Goal: Task Accomplishment & Management: Manage account settings

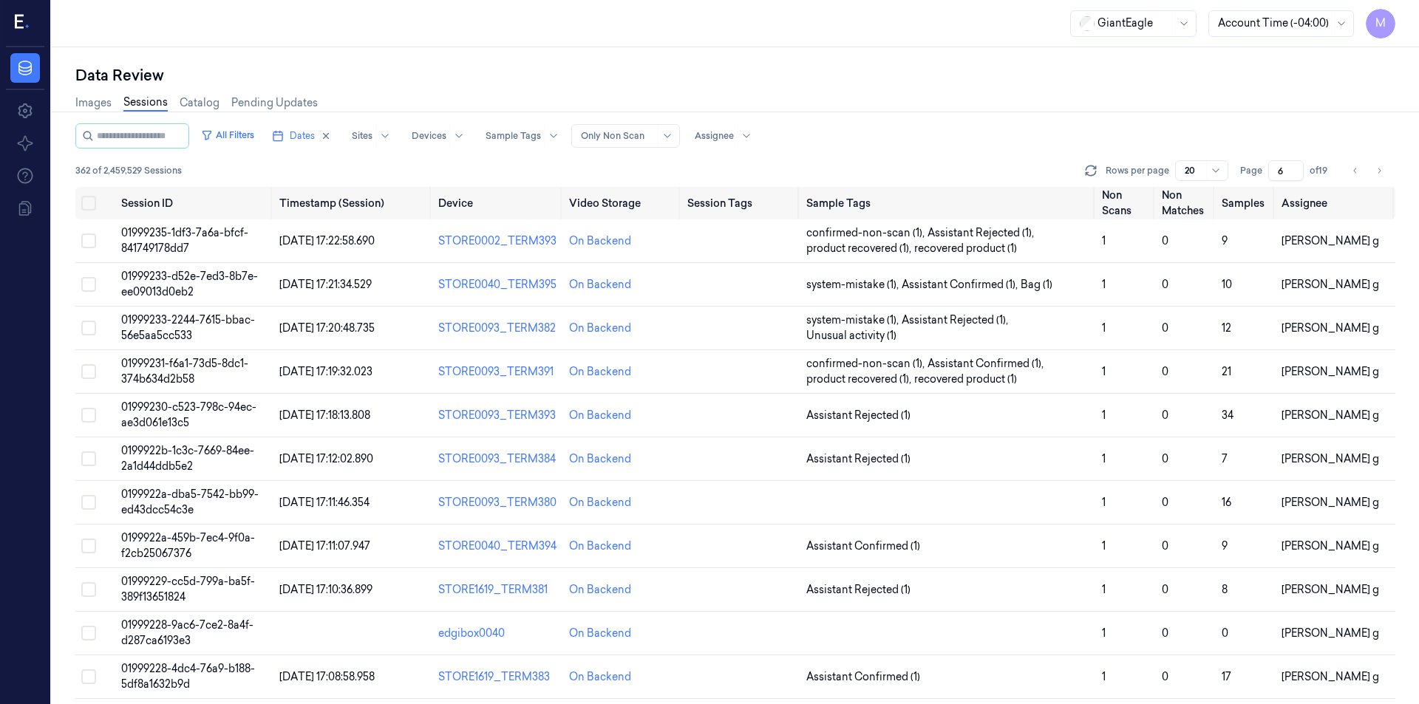
click at [1354, 173] on icon "Go to previous page" at bounding box center [1355, 171] width 9 height 12
type input "5"
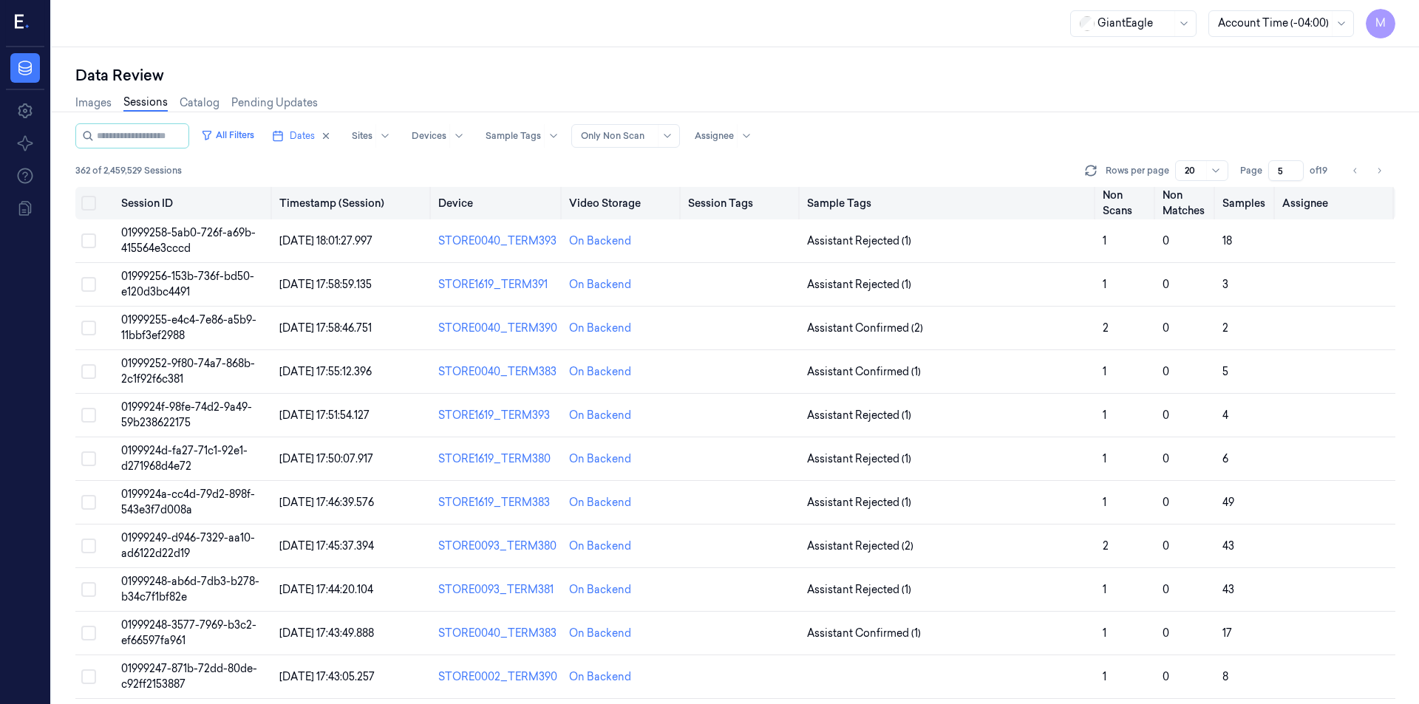
click at [85, 204] on button "Select all" at bounding box center [88, 203] width 15 height 15
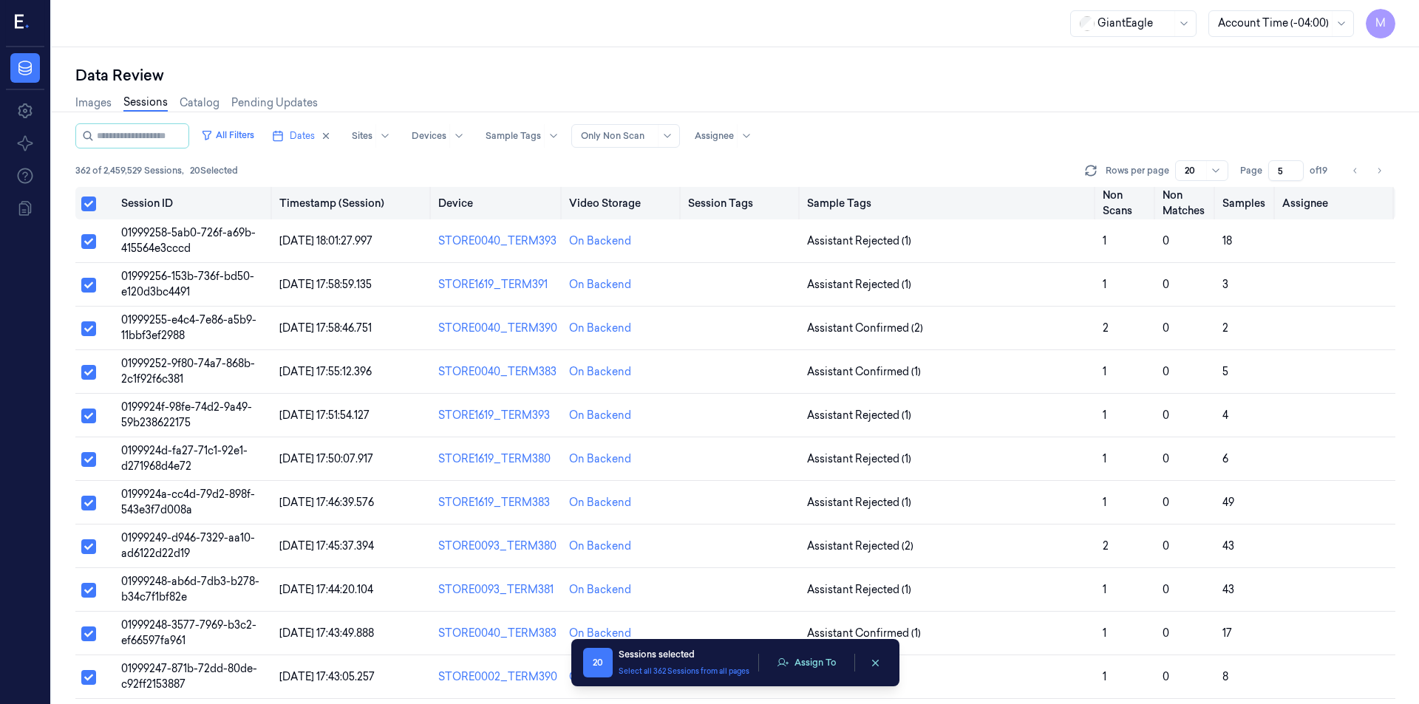
click at [84, 205] on button "Select all" at bounding box center [88, 204] width 15 height 15
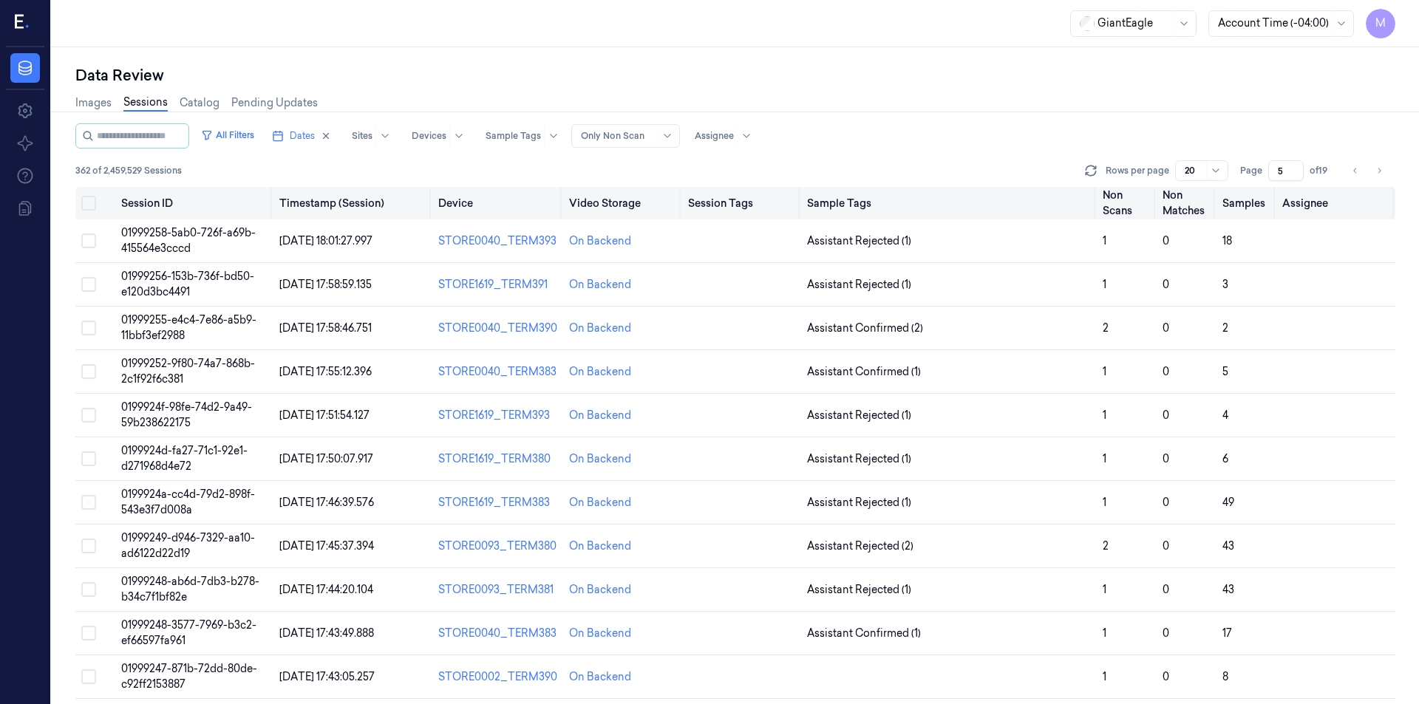
click at [84, 205] on button "Select all" at bounding box center [88, 203] width 15 height 15
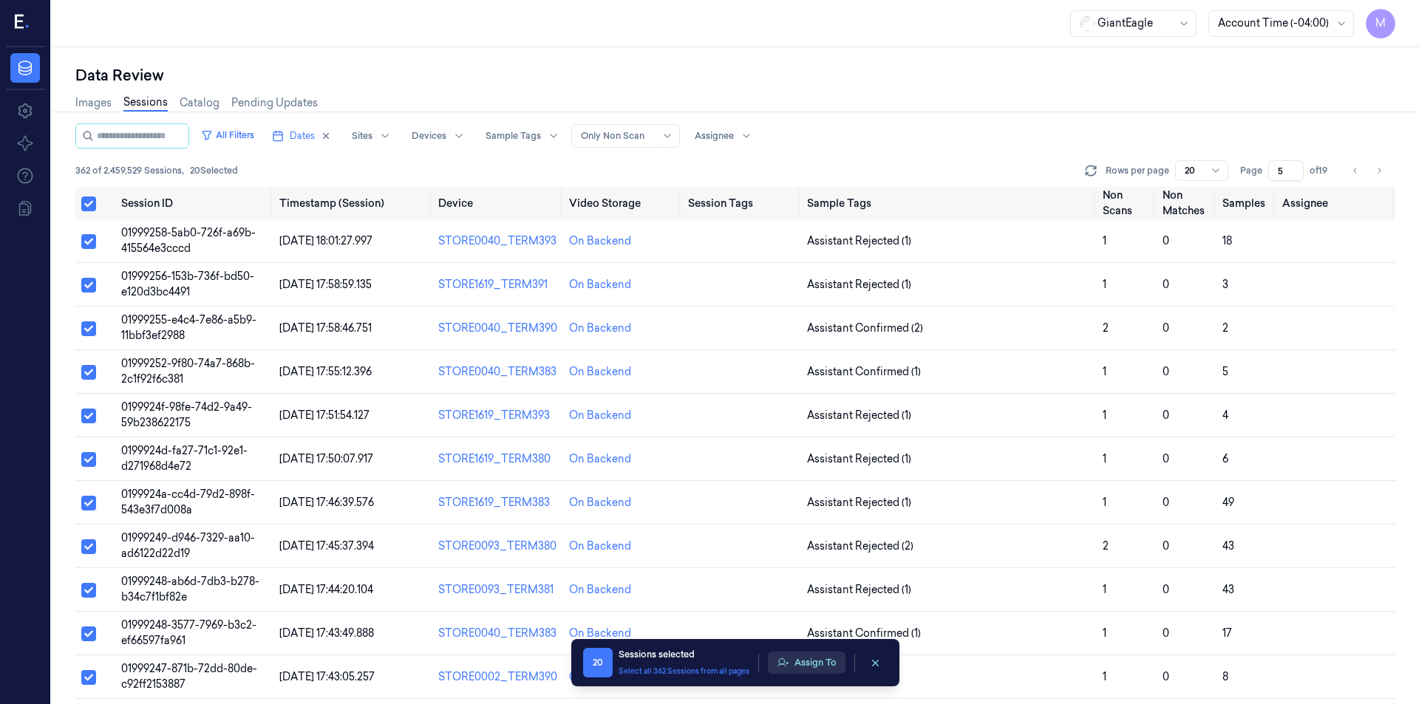
click at [817, 660] on button "Assign To" at bounding box center [807, 663] width 78 height 22
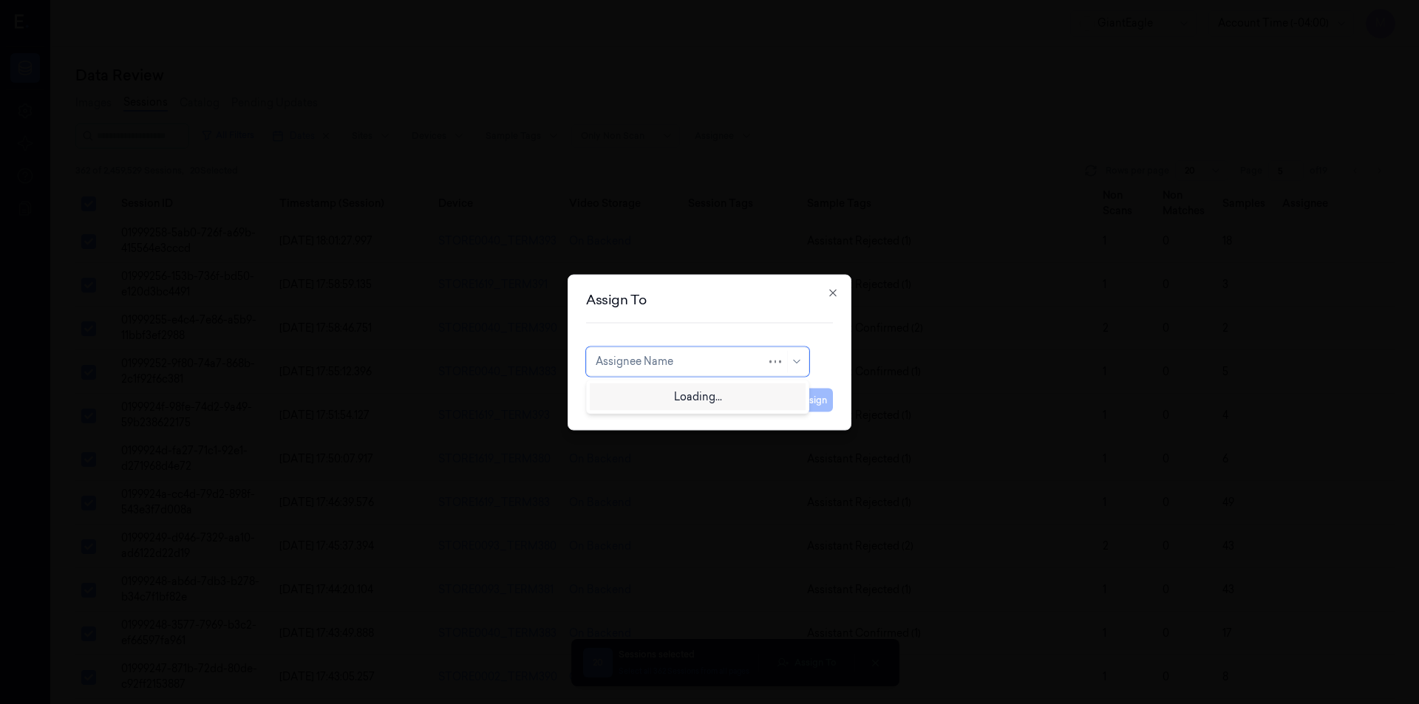
click at [675, 355] on div at bounding box center [680, 362] width 171 height 16
type input "ru"
click at [638, 399] on div "rupa b" at bounding box center [697, 395] width 204 height 16
click at [813, 399] on button "Assign" at bounding box center [812, 400] width 41 height 24
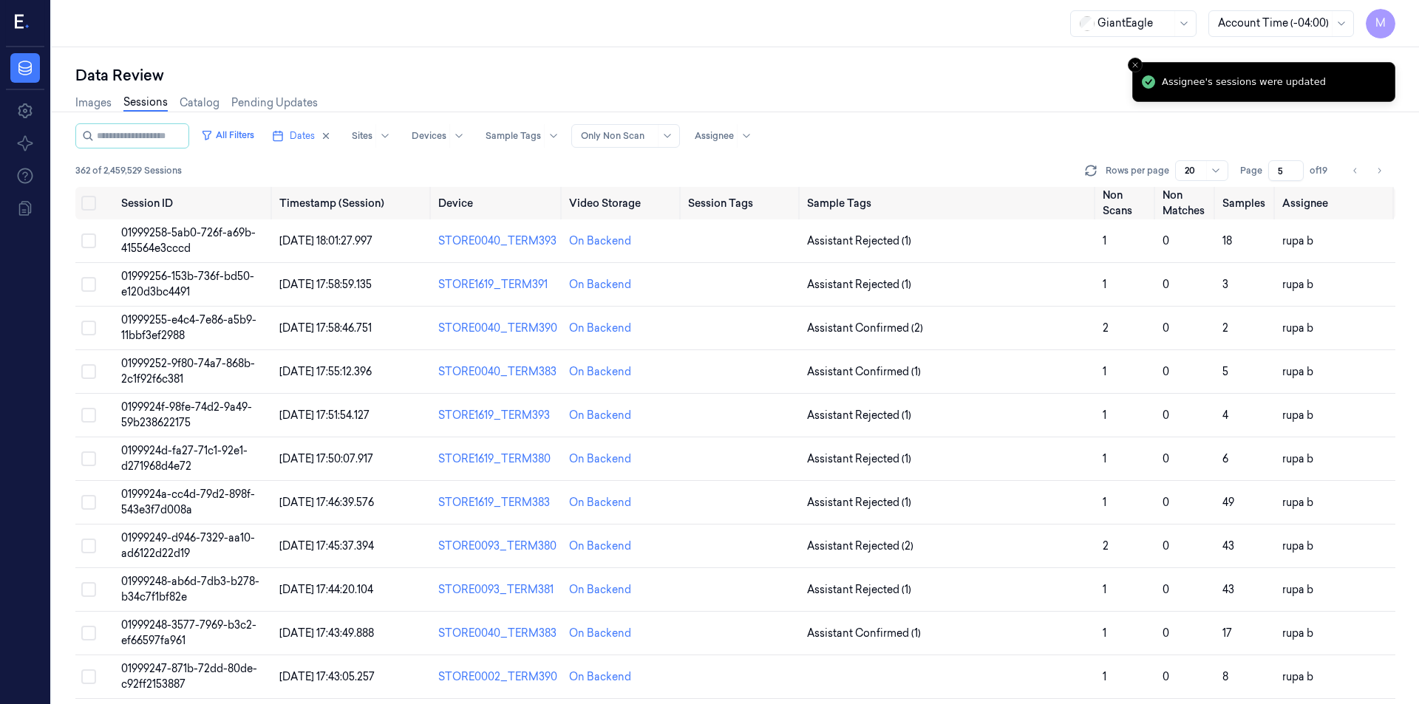
click at [797, 82] on div "Data Review" at bounding box center [735, 75] width 1320 height 21
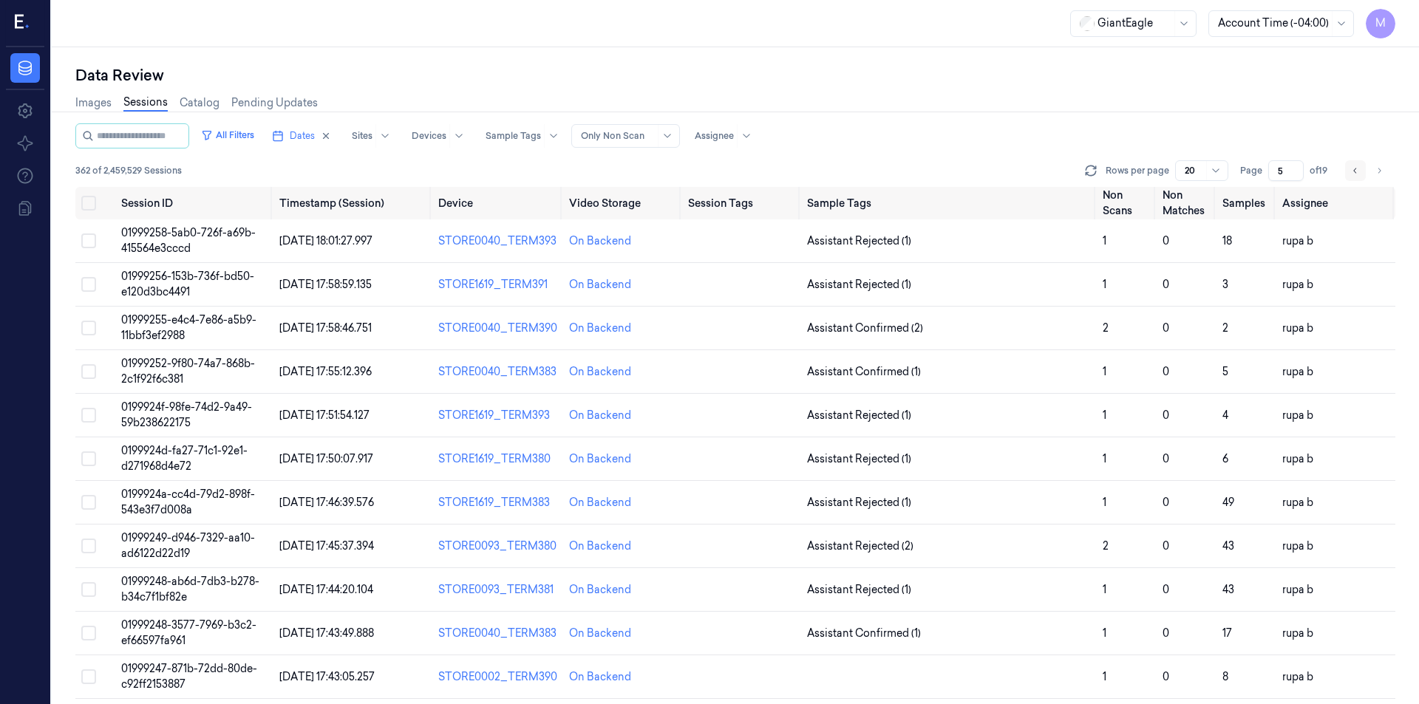
click at [1356, 169] on icon "Go to previous page" at bounding box center [1355, 171] width 9 height 12
type input "4"
click at [1047, 125] on div "All Filters Dates Sites Devices Sample Tags Alert Type Only Non Scan Assignee" at bounding box center [735, 135] width 1320 height 25
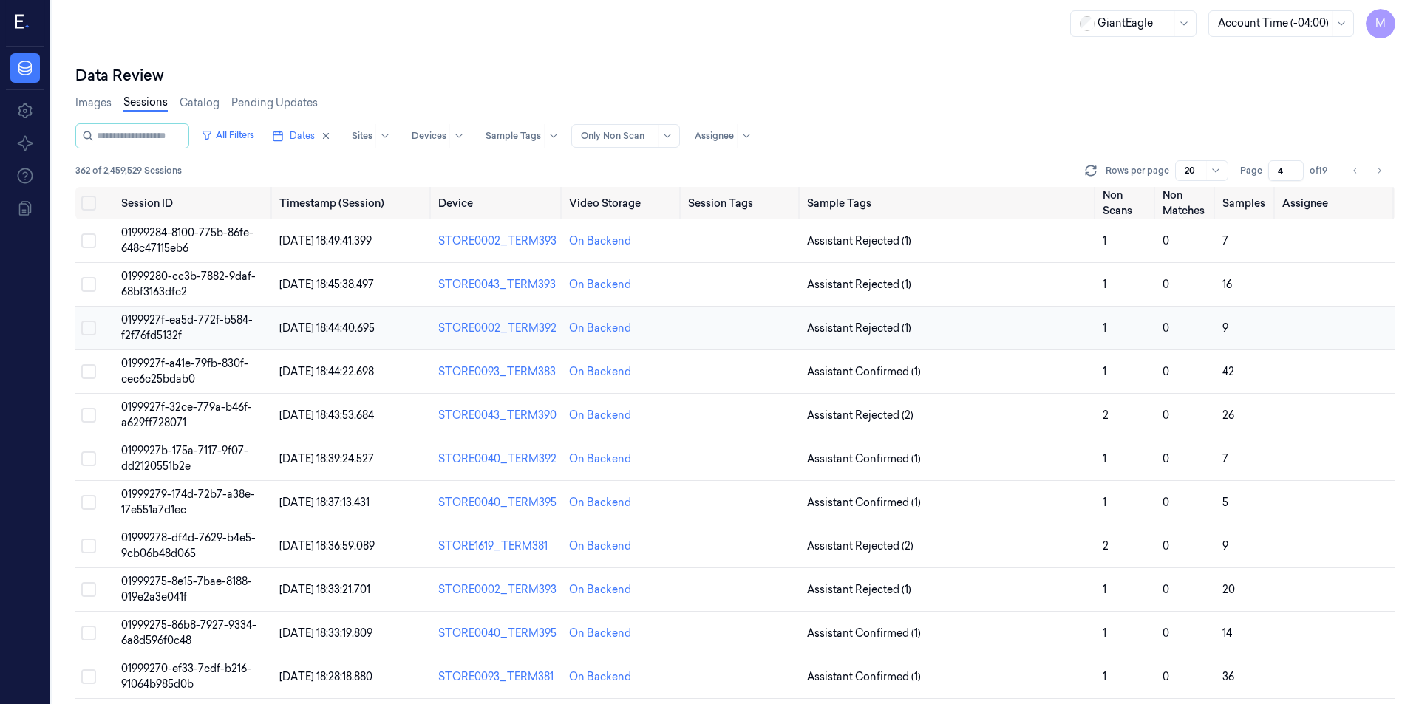
drag, startPoint x: 88, startPoint y: 201, endPoint x: 305, endPoint y: 342, distance: 259.0
click at [88, 201] on button "Select all" at bounding box center [88, 203] width 15 height 15
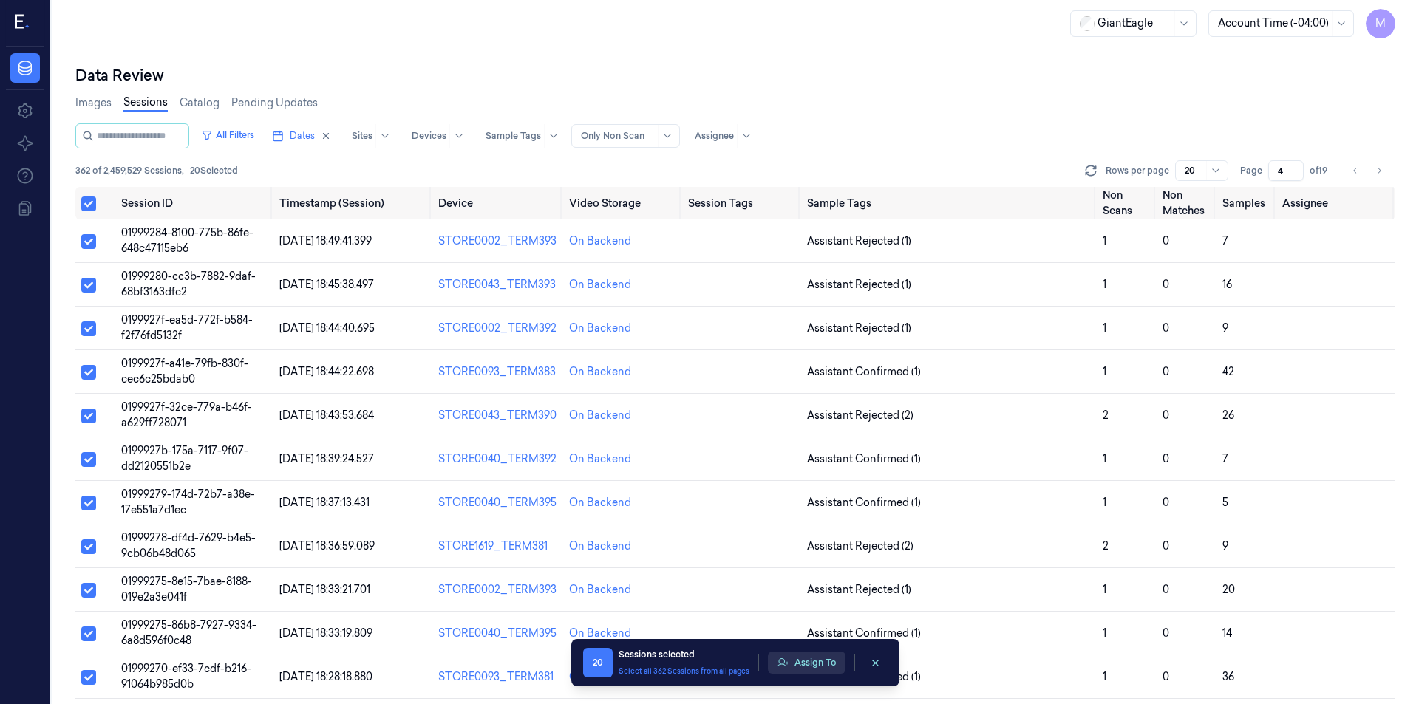
click at [830, 668] on button "Assign To" at bounding box center [807, 663] width 78 height 22
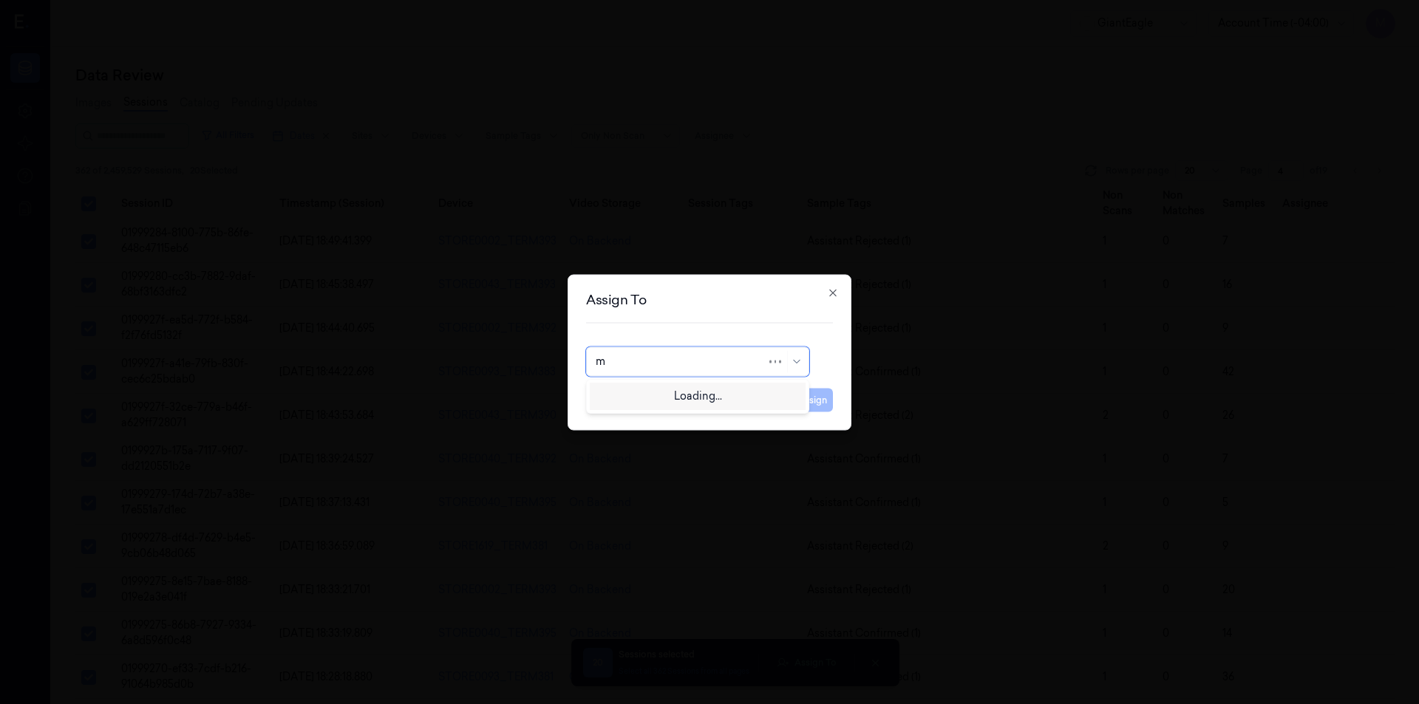
type input "mo"
drag, startPoint x: 632, startPoint y: 397, endPoint x: 687, endPoint y: 406, distance: 55.4
click at [632, 397] on div "[PERSON_NAME]" at bounding box center [639, 395] width 89 height 16
click at [799, 400] on button "Assign" at bounding box center [812, 400] width 41 height 24
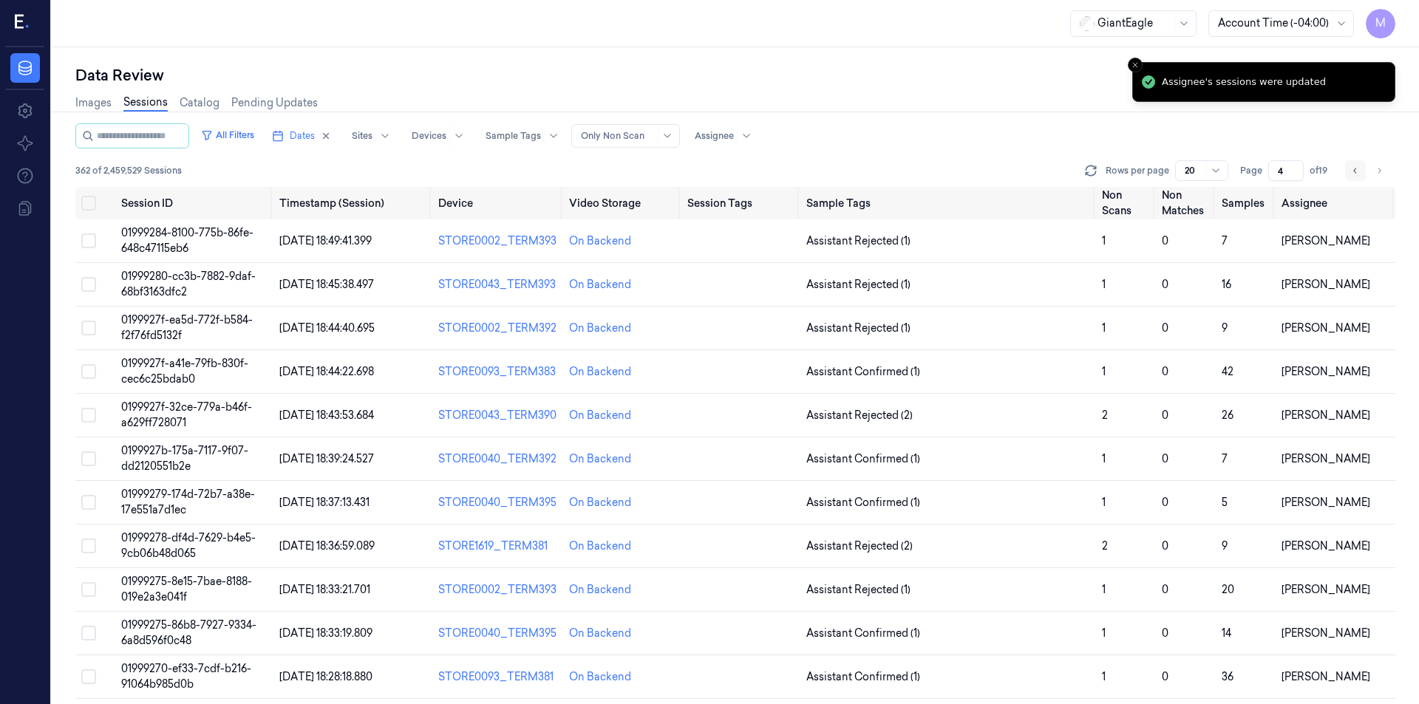
click at [1359, 176] on icon "Go to previous page" at bounding box center [1355, 171] width 9 height 12
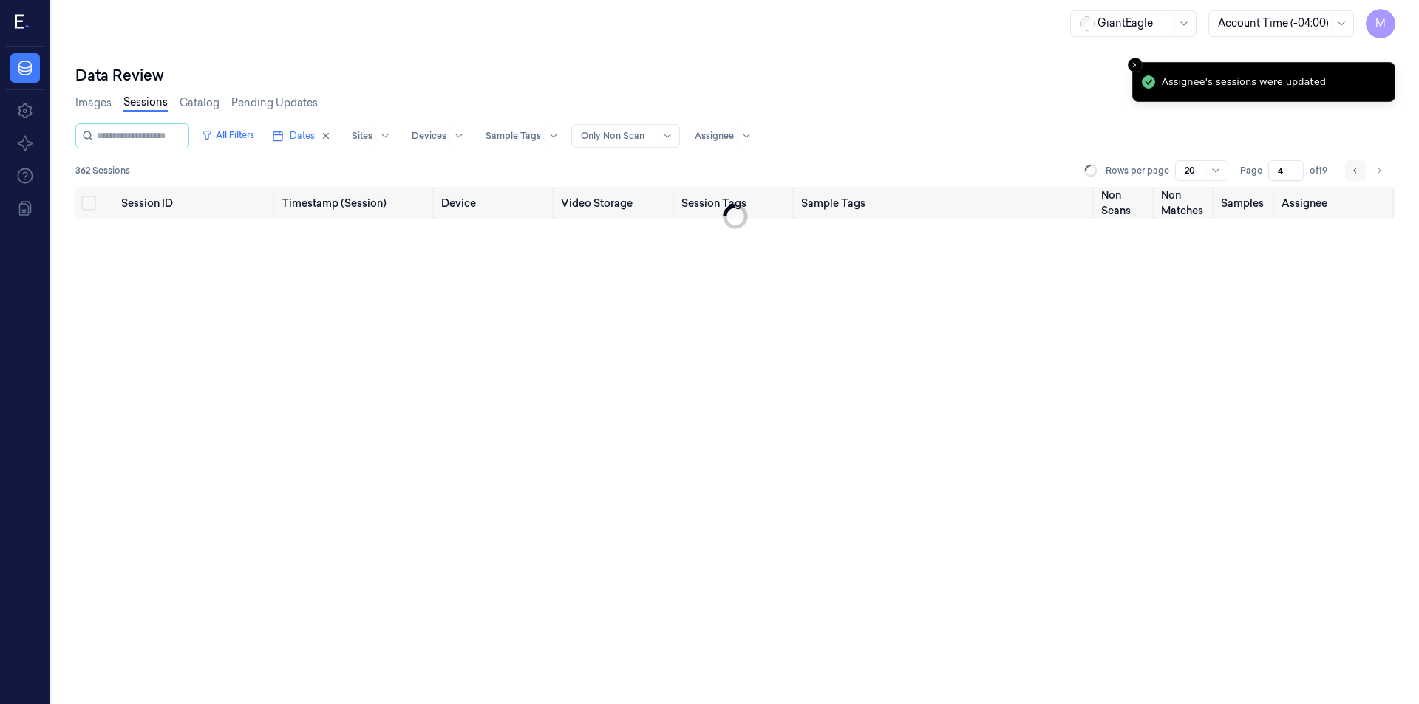
type input "3"
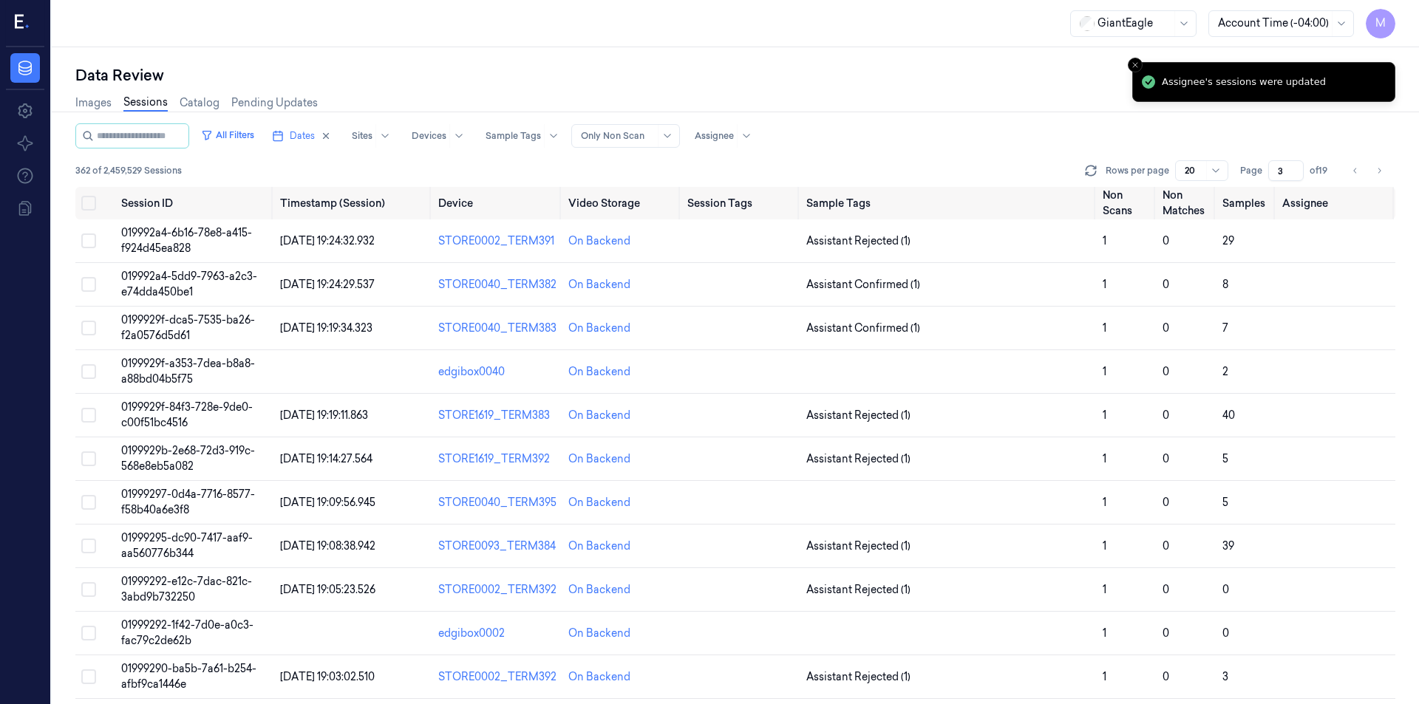
click at [907, 140] on div "All Filters Dates Sites Devices Sample Tags Alert Type Only Non Scan Assignee" at bounding box center [735, 135] width 1320 height 25
